Goal: Obtain resource: Download file/media

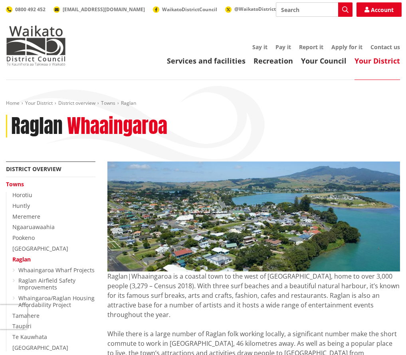
click at [300, 9] on input "Search" at bounding box center [314, 9] width 77 height 14
type input "mobile trader"
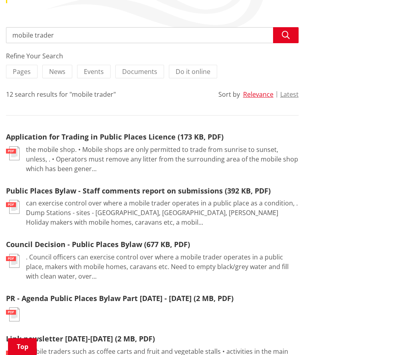
scroll to position [200, 0]
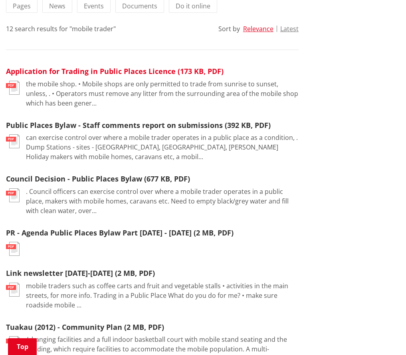
click at [160, 75] on link "Application for Trading in Public Places Licence (173 KB, PDF)" at bounding box center [115, 71] width 218 height 10
